Goal: Task Accomplishment & Management: Use online tool/utility

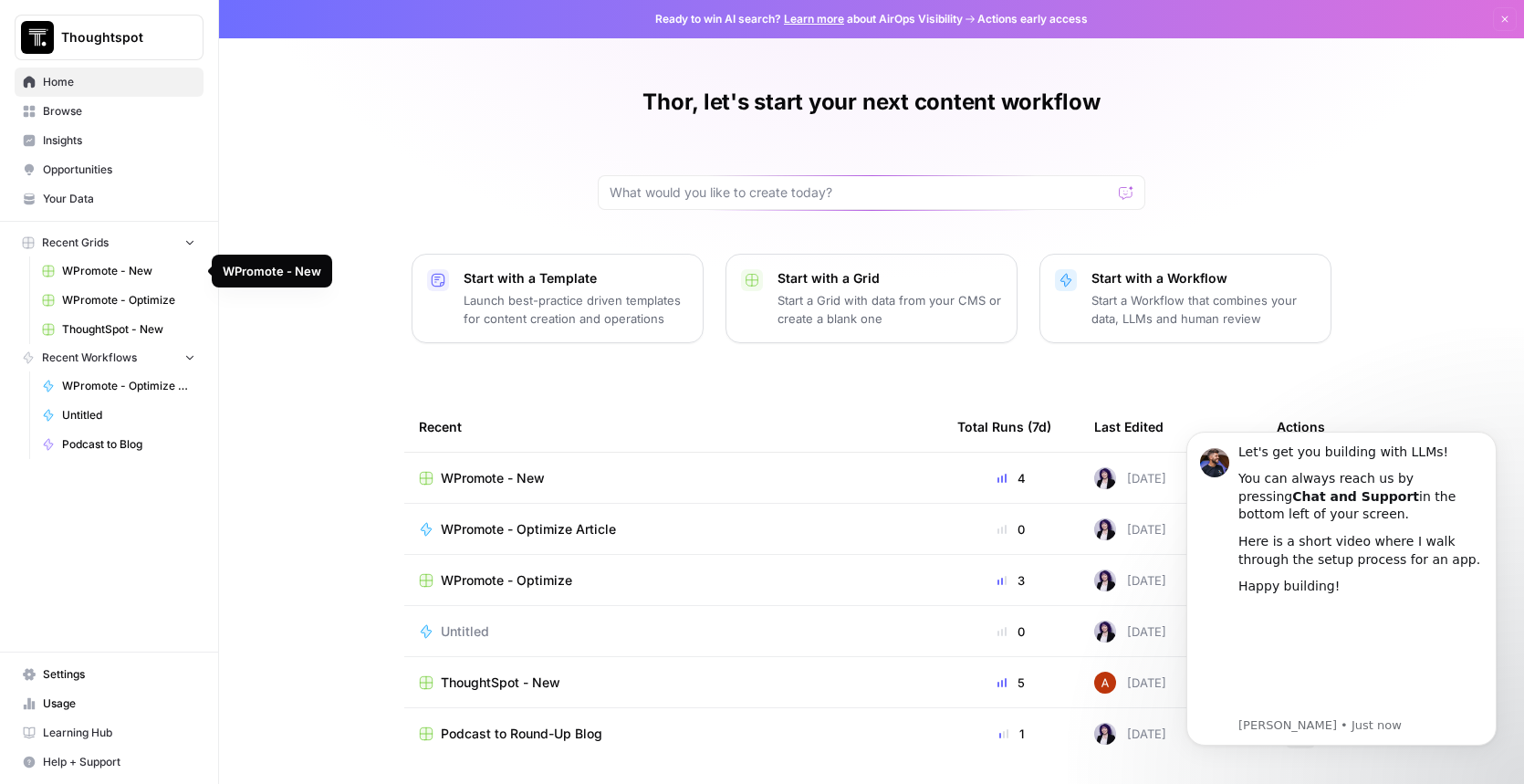
click at [133, 295] on span "WPromote - Optimize" at bounding box center [129, 300] width 133 height 17
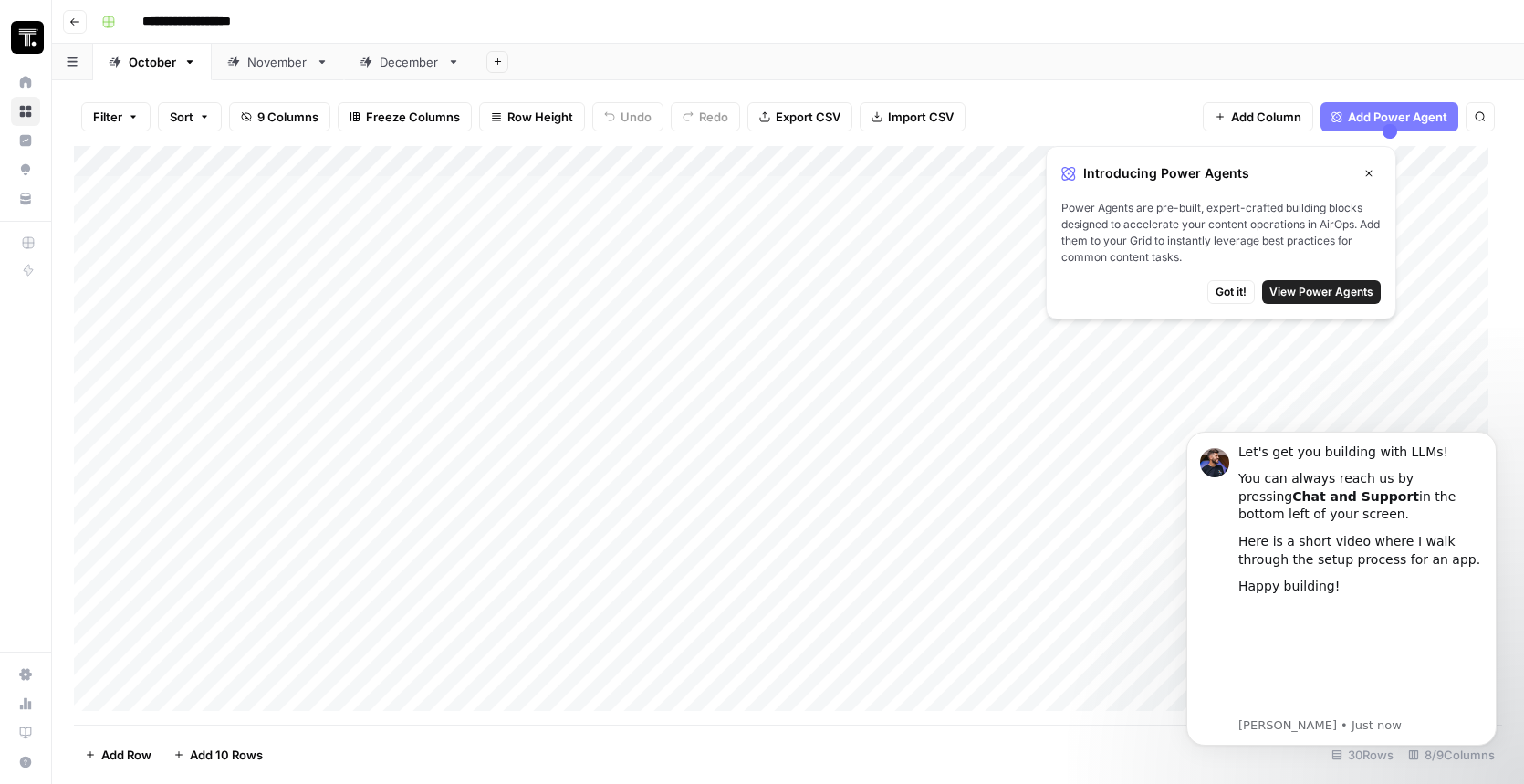
click at [601, 189] on div "Add Column" at bounding box center [787, 436] width 1428 height 579
click at [1370, 171] on icon "button" at bounding box center [1368, 173] width 11 height 11
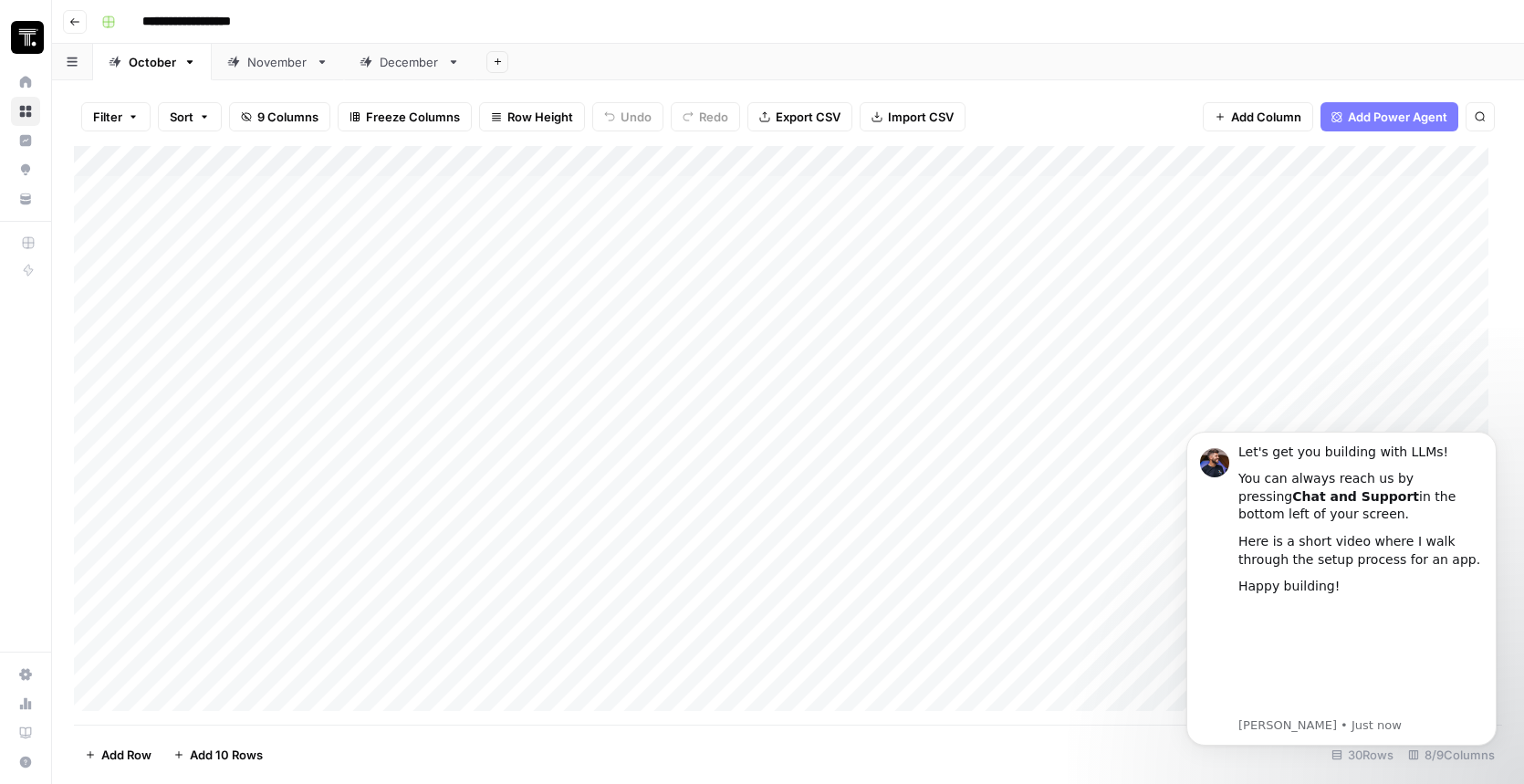
click at [582, 189] on div "Add Column" at bounding box center [787, 436] width 1428 height 579
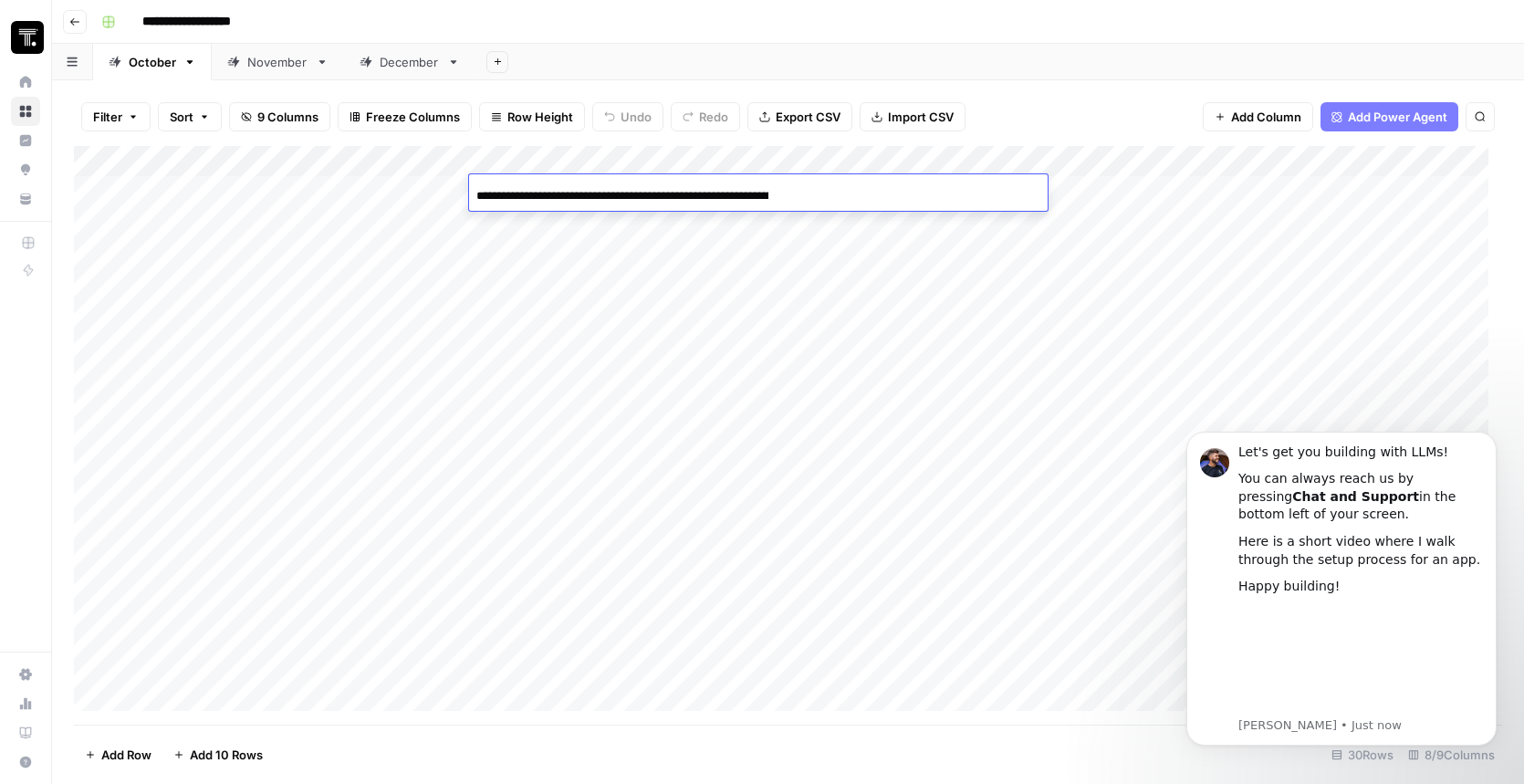
click at [1048, 71] on div "Add Sheet" at bounding box center [1000, 62] width 1049 height 36
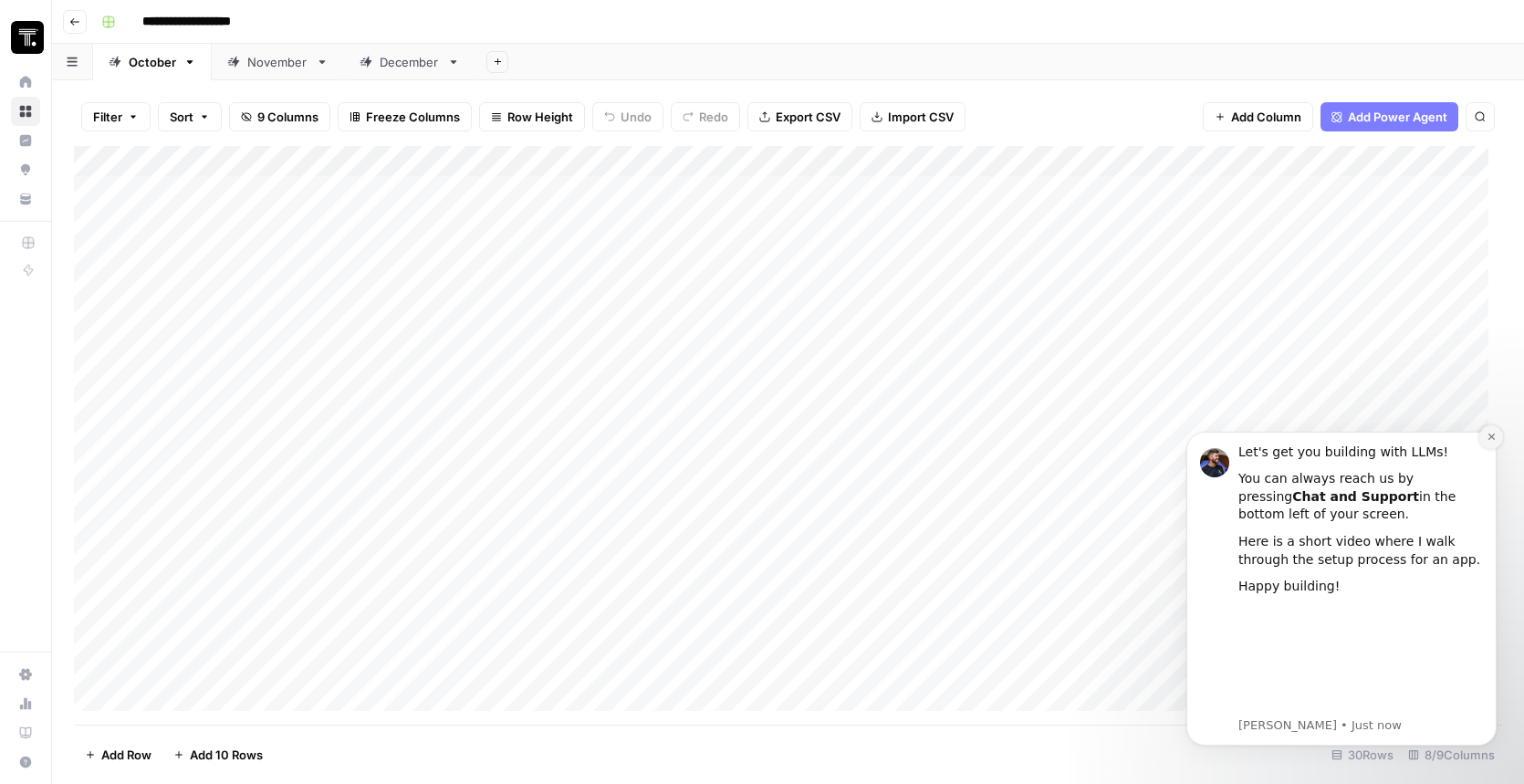
click at [1487, 440] on icon "Dismiss notification" at bounding box center [1492, 437] width 10 height 10
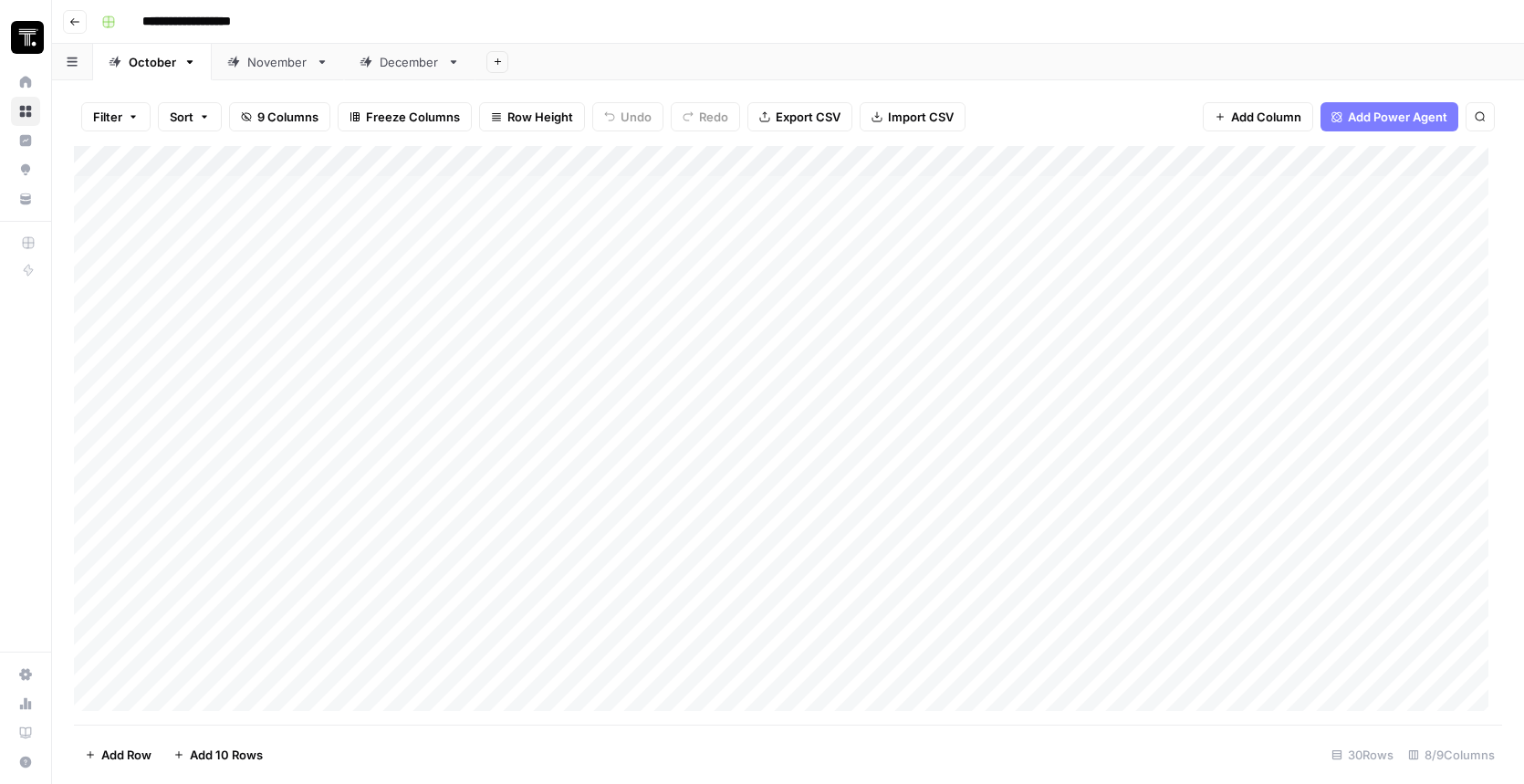
click at [1394, 189] on div "Add Column" at bounding box center [787, 436] width 1428 height 579
click at [1401, 249] on div "Add Column" at bounding box center [787, 436] width 1428 height 579
click at [1351, 254] on div "Add Column" at bounding box center [787, 436] width 1428 height 579
click at [1352, 254] on div at bounding box center [1434, 253] width 251 height 33
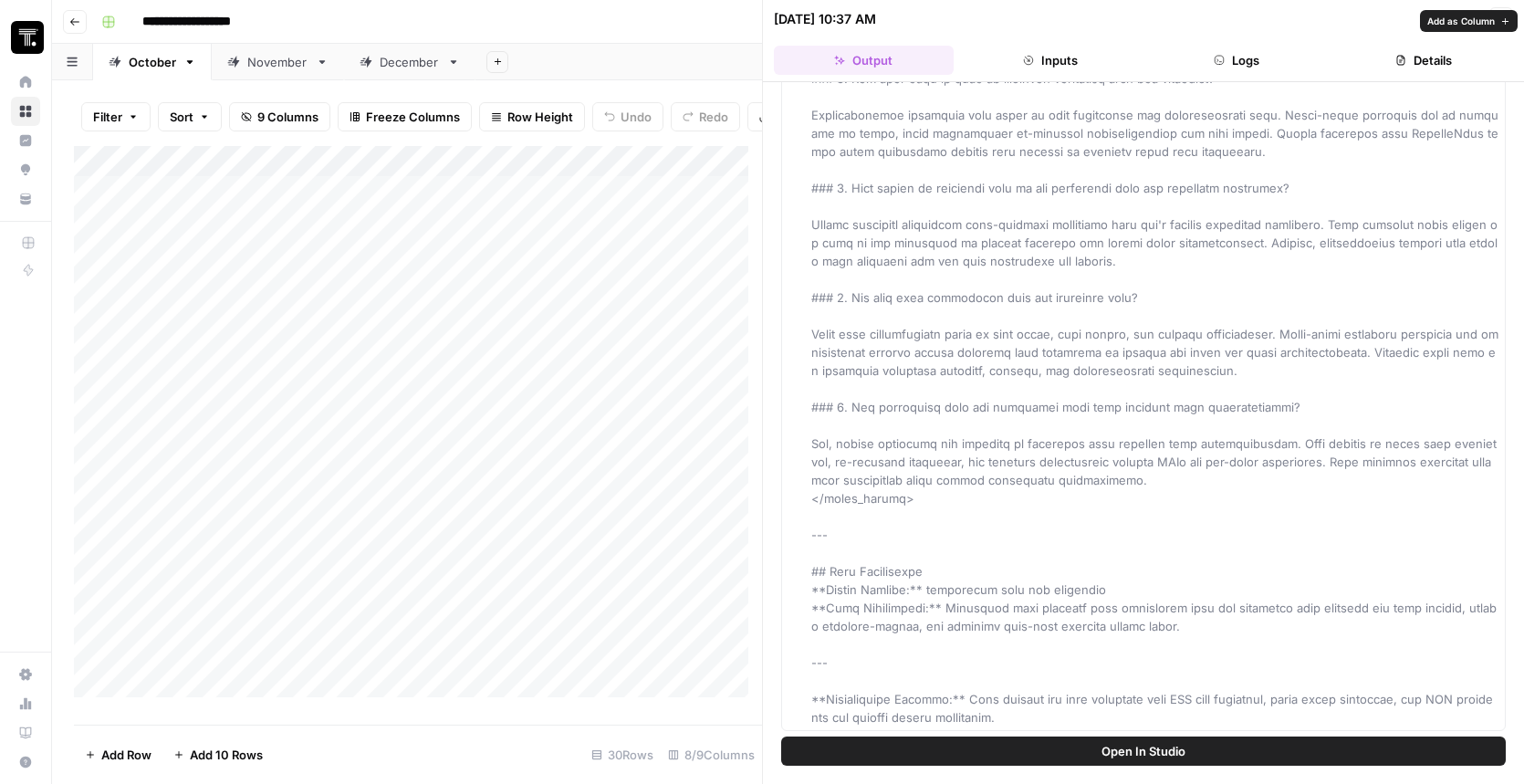
scroll to position [3426, 0]
